Goal: Check status

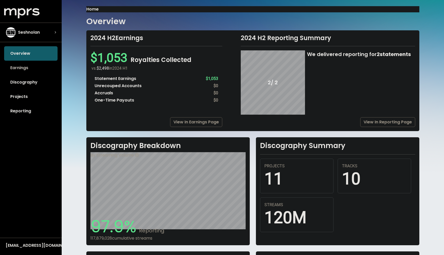
click at [29, 73] on link "Earnings" at bounding box center [30, 68] width 53 height 14
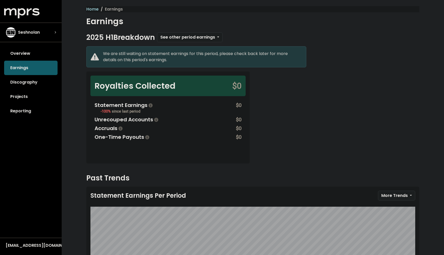
click at [242, 99] on div "Statement Earnings -100% since last period $0 Unrecouped Accounts $0 Accruals $…" at bounding box center [167, 121] width 155 height 48
click at [250, 87] on div "Royalties Collected $0 Statement Earnings -100% since last period $0 Unrecouped…" at bounding box center [168, 117] width 170 height 92
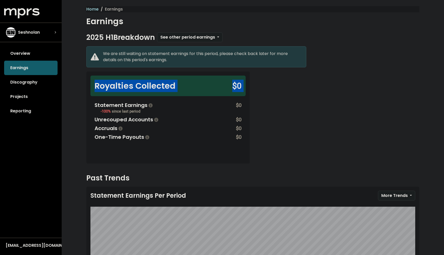
drag, startPoint x: 250, startPoint y: 87, endPoint x: 124, endPoint y: 74, distance: 127.5
click at [124, 74] on div "Royalties Collected $0 Statement Earnings -100% since last period $0 Unrecouped…" at bounding box center [168, 117] width 170 height 92
click at [219, 72] on div "Royalties Collected $0 Statement Earnings -100% since last period $0 Unrecouped…" at bounding box center [167, 117] width 163 height 92
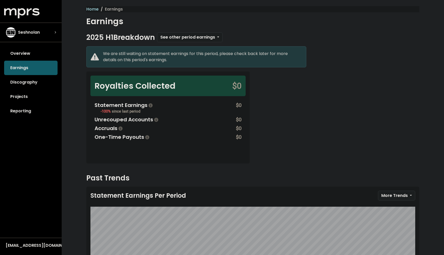
click at [176, 60] on div "We are still waiting on statement earnings for this period, please check back l…" at bounding box center [202, 57] width 199 height 12
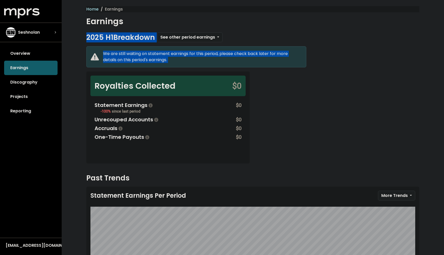
drag, startPoint x: 176, startPoint y: 60, endPoint x: 89, endPoint y: 31, distance: 91.8
click at [89, 31] on div "Home Earnings Earnings 2025 H1 Breakdown See other period earnings We are still…" at bounding box center [252, 163] width 339 height 314
click at [166, 53] on div "We are still waiting on statement earnings for this period, please check back l…" at bounding box center [202, 57] width 199 height 12
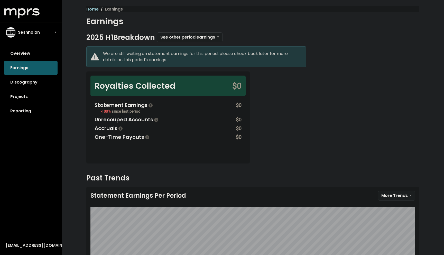
click at [175, 56] on div "We are still waiting on statement earnings for this period, please check back l…" at bounding box center [202, 57] width 199 height 12
click at [175, 60] on div "We are still waiting on statement earnings for this period, please check back l…" at bounding box center [202, 57] width 199 height 12
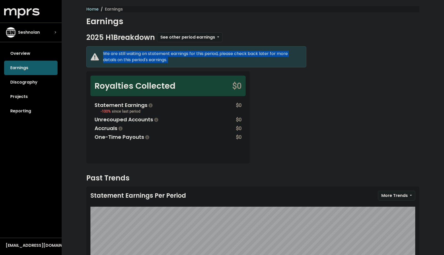
drag, startPoint x: 175, startPoint y: 60, endPoint x: 112, endPoint y: 43, distance: 64.6
click at [112, 43] on span "2025 H1 Breakdown See other period earnings We are still waiting on statement e…" at bounding box center [252, 175] width 333 height 287
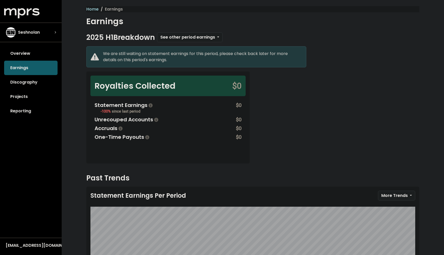
click at [196, 55] on div "We are still waiting on statement earnings for this period, please check back l…" at bounding box center [202, 57] width 199 height 12
